Goal: Task Accomplishment & Management: Use online tool/utility

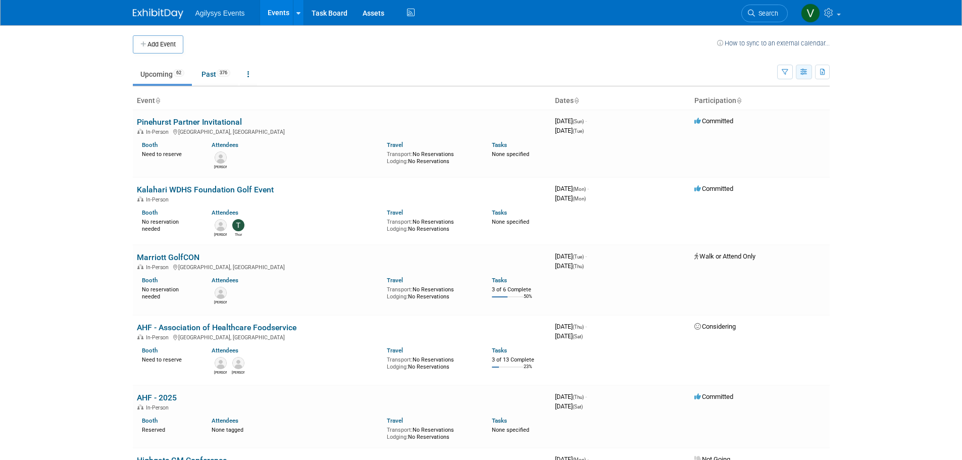
click at [796, 72] on button "button" at bounding box center [804, 72] width 16 height 15
click at [762, 153] on link "Expert Grid" at bounding box center [761, 154] width 85 height 14
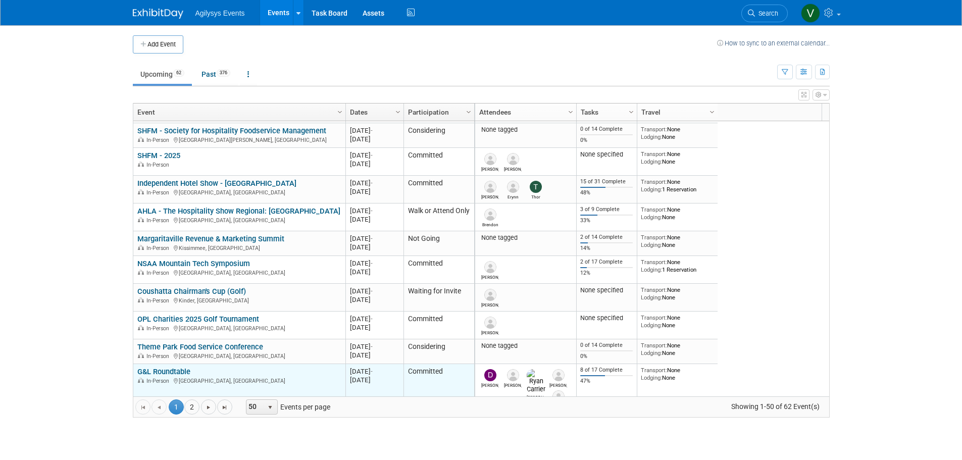
scroll to position [506, 0]
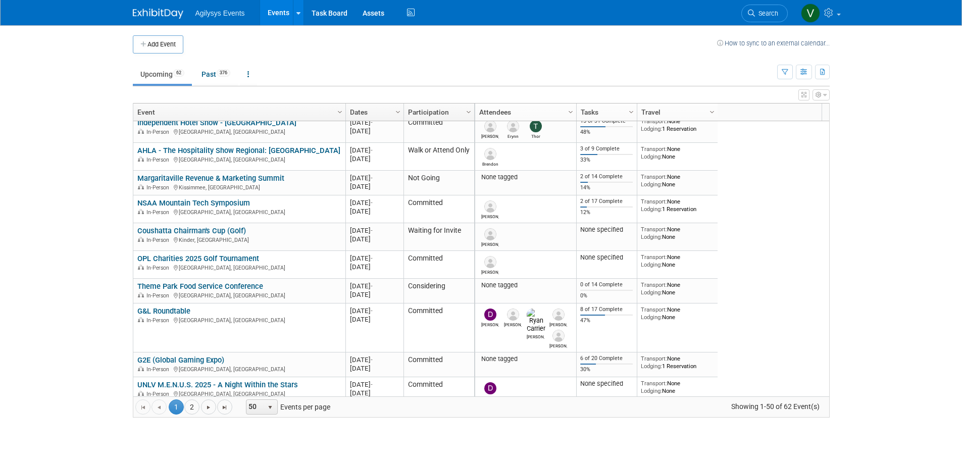
click at [184, 311] on link "G&L Roundtable" at bounding box center [163, 310] width 53 height 9
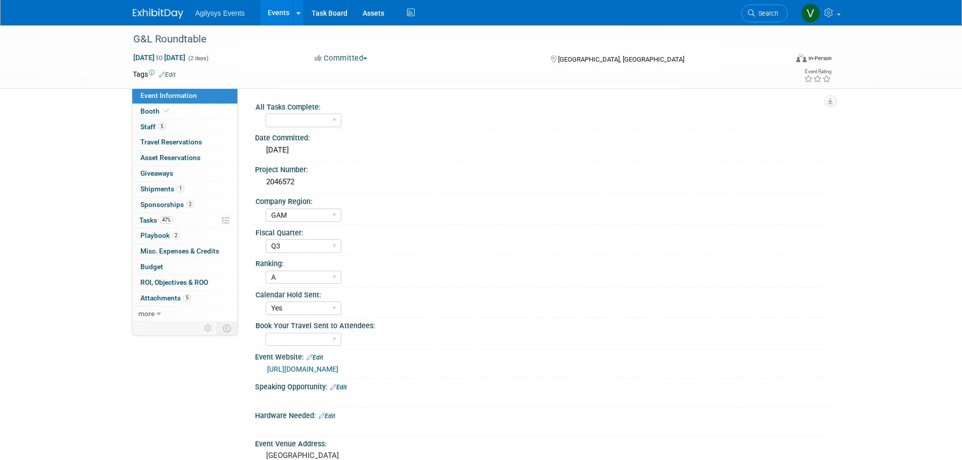
select select "GAM"
select select "Q3"
select select "A"
select select "Yes"
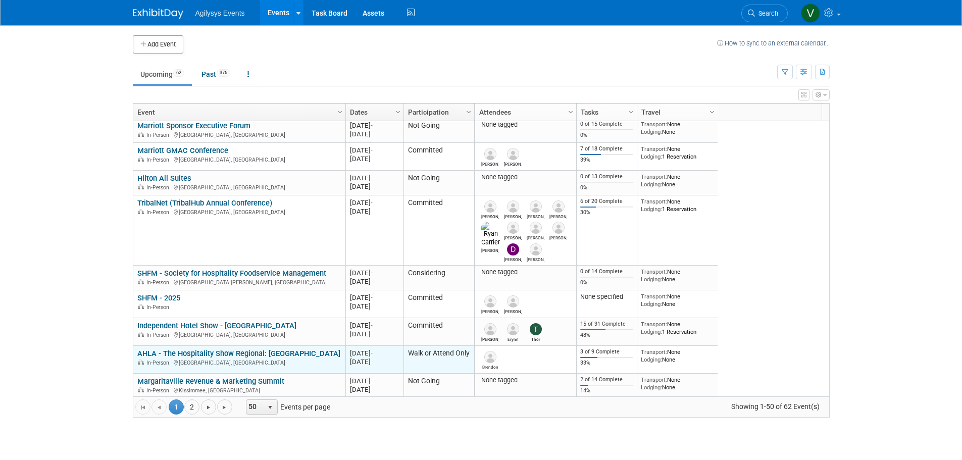
scroll to position [363, 0]
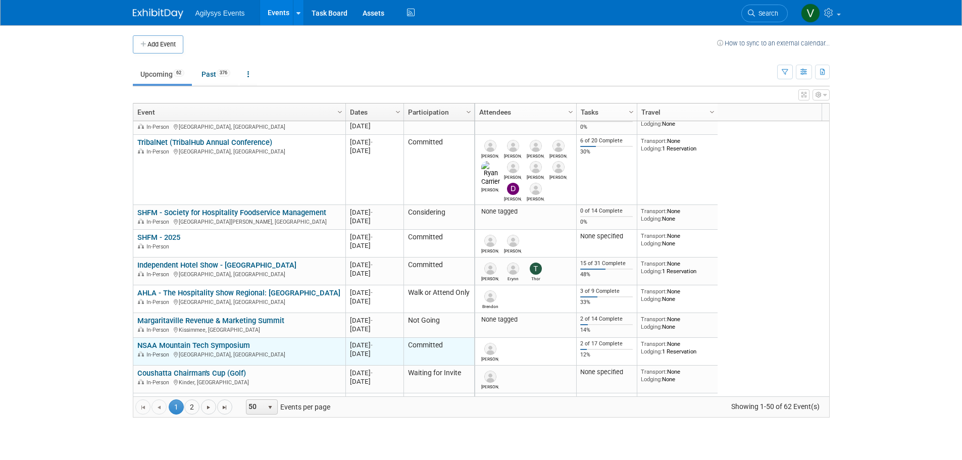
click at [197, 345] on link "NSAA Mountain Tech Symposium" at bounding box center [193, 345] width 113 height 9
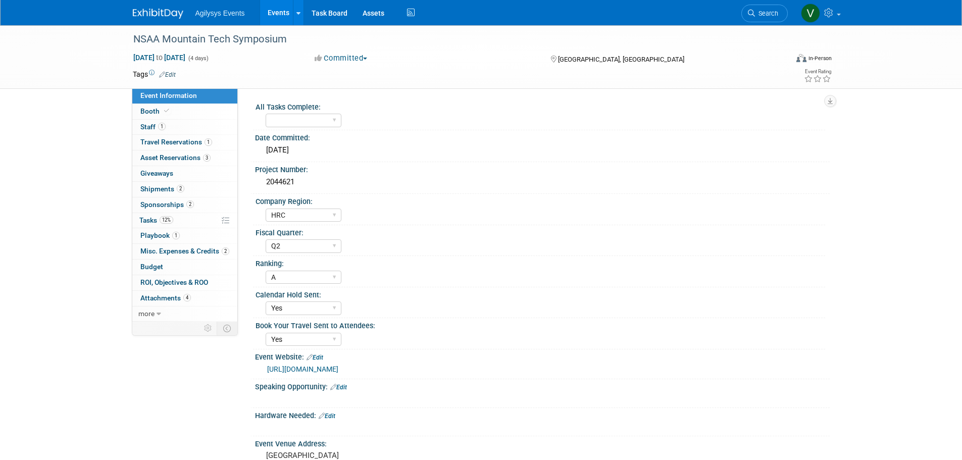
select select "HRC"
select select "Q2"
select select "A"
select select "Yes"
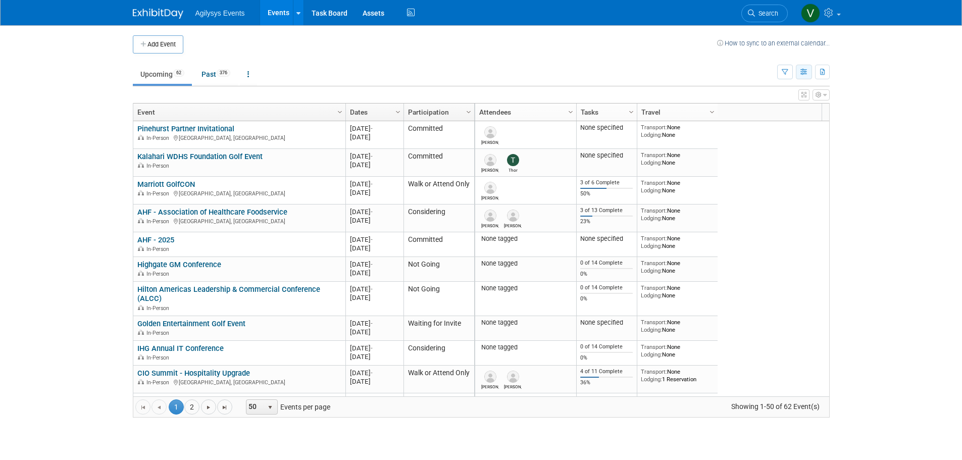
click at [809, 74] on button "button" at bounding box center [804, 72] width 16 height 15
click at [759, 157] on link "Expert Grid" at bounding box center [761, 154] width 85 height 14
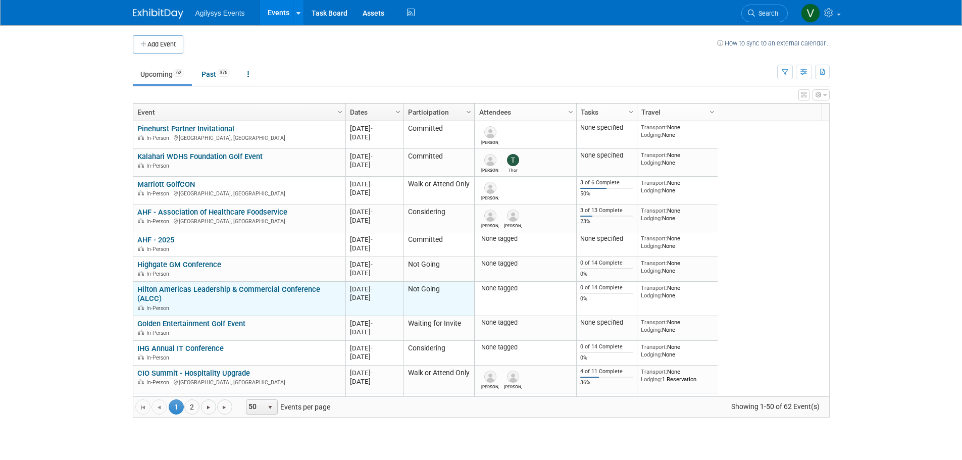
scroll to position [61, 0]
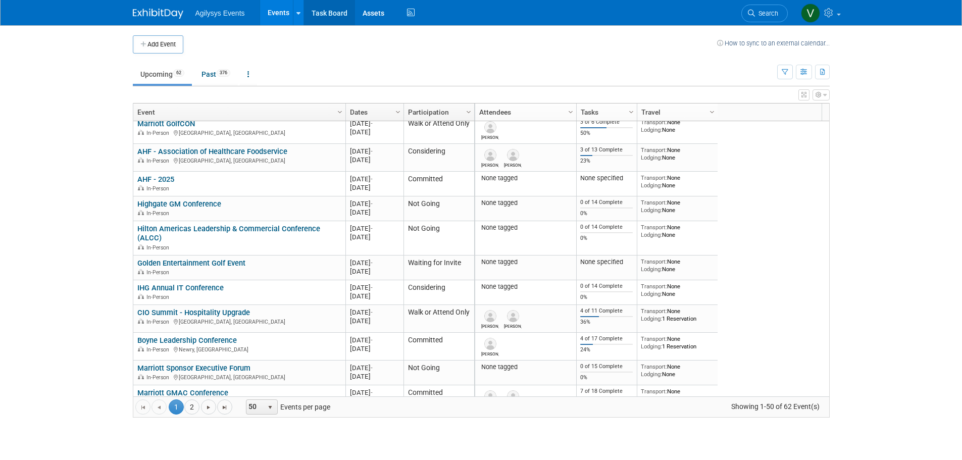
click at [322, 19] on link "Task Board" at bounding box center [329, 12] width 51 height 25
